Goal: Complete application form

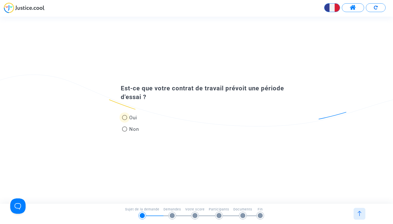
click at [125, 117] on span at bounding box center [124, 117] width 5 height 5
click at [124, 120] on input "Oui" at bounding box center [124, 120] width 0 height 0
radio input "true"
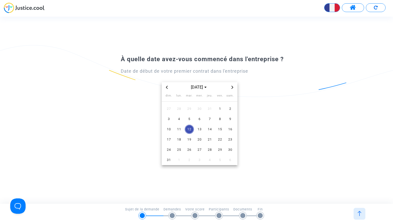
click at [167, 88] on icon "Previous month" at bounding box center [167, 87] width 2 height 3
click at [188, 110] on span "1" at bounding box center [189, 108] width 9 height 9
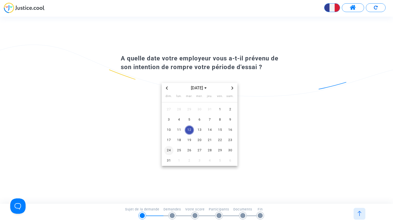
click at [168, 149] on span "24" at bounding box center [168, 150] width 9 height 9
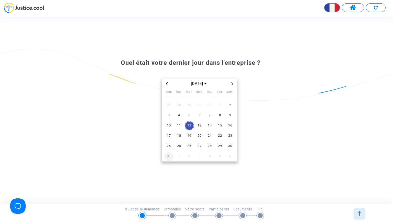
click at [167, 154] on span "31" at bounding box center [168, 156] width 9 height 9
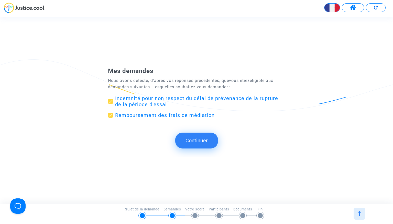
click at [194, 141] on button "Continuer" at bounding box center [196, 140] width 43 height 16
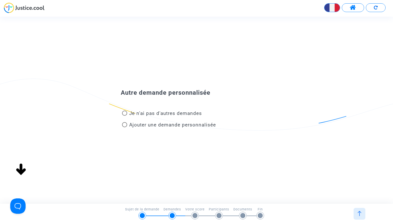
click at [124, 124] on span at bounding box center [124, 124] width 5 height 5
click at [124, 127] on input "Ajouter une demande personnalisée" at bounding box center [124, 127] width 0 height 0
radio input "true"
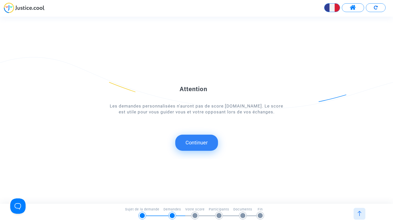
click at [197, 142] on button "Continuer" at bounding box center [196, 142] width 43 height 16
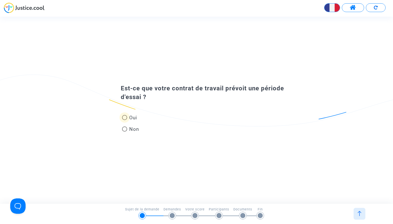
click at [125, 118] on span at bounding box center [124, 117] width 5 height 5
click at [124, 120] on input "Oui" at bounding box center [124, 120] width 0 height 0
radio input "true"
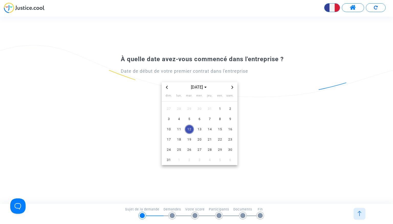
click at [168, 87] on span "Previous month" at bounding box center [167, 87] width 6 height 6
click at [188, 108] on span "1" at bounding box center [189, 108] width 9 height 9
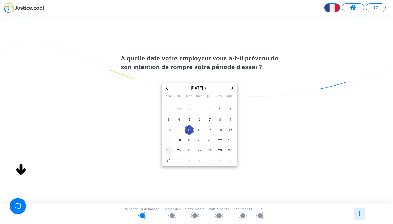
click at [169, 150] on span "24" at bounding box center [168, 150] width 9 height 9
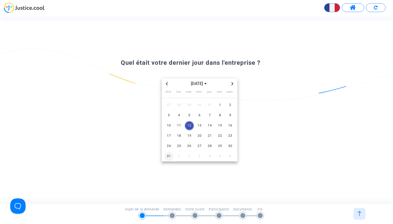
click at [168, 156] on span "31" at bounding box center [168, 156] width 9 height 9
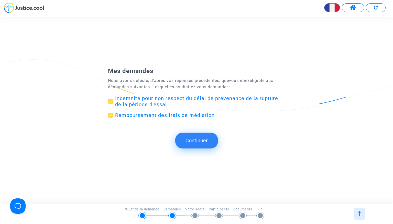
click at [200, 140] on button "Continuer" at bounding box center [196, 140] width 43 height 16
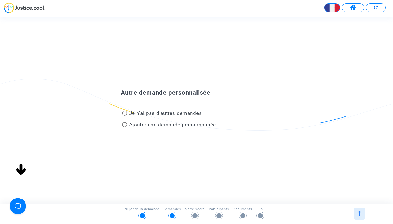
drag, startPoint x: 124, startPoint y: 113, endPoint x: 142, endPoint y: 115, distance: 18.3
click at [124, 113] on span at bounding box center [124, 112] width 5 height 5
click at [124, 116] on input "Je n'ai pas d'autres demandes" at bounding box center [124, 116] width 0 height 0
radio input "true"
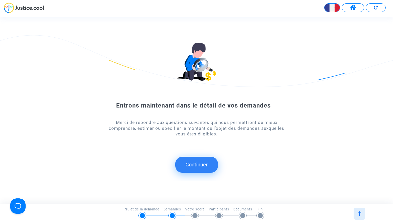
click at [194, 163] on button "Continuer" at bounding box center [196, 164] width 43 height 16
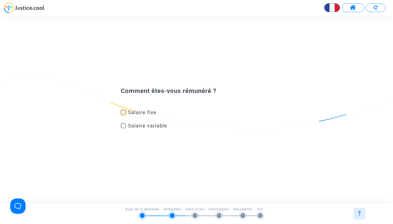
click at [123, 112] on span at bounding box center [123, 112] width 5 height 5
click at [123, 115] on input "Salaire fixe" at bounding box center [123, 115] width 0 height 0
checkbox input "true"
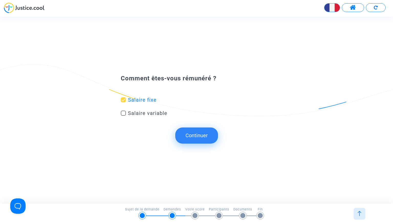
click at [197, 136] on button "Continuer" at bounding box center [196, 135] width 43 height 16
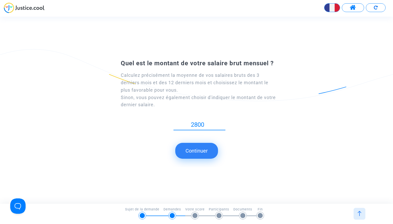
type input "2800"
click at [198, 151] on button "Continuer" at bounding box center [196, 151] width 43 height 16
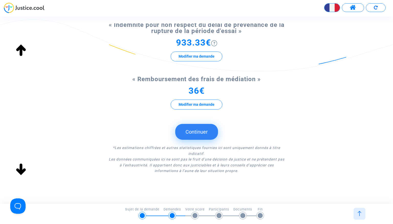
scroll to position [63, 0]
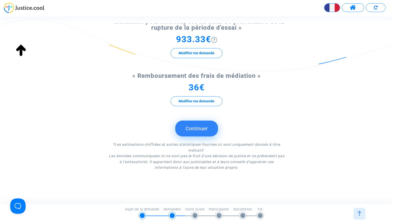
click at [196, 130] on button "Continuer" at bounding box center [196, 128] width 43 height 16
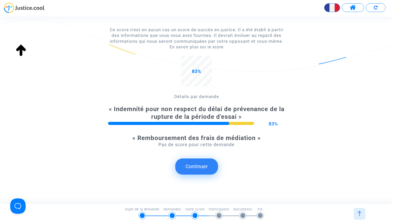
scroll to position [64, 0]
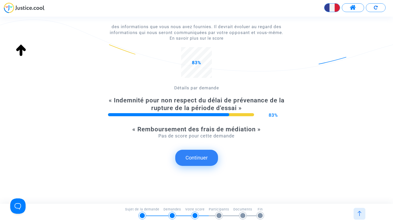
click at [201, 158] on button "Continuer" at bounding box center [196, 158] width 43 height 16
click at [197, 158] on button "Continuer" at bounding box center [196, 158] width 43 height 16
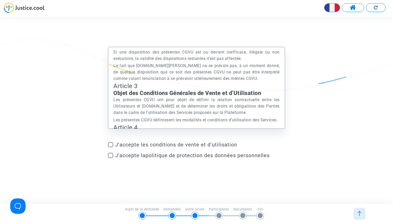
scroll to position [599, 0]
